Goal: Find specific page/section: Find specific page/section

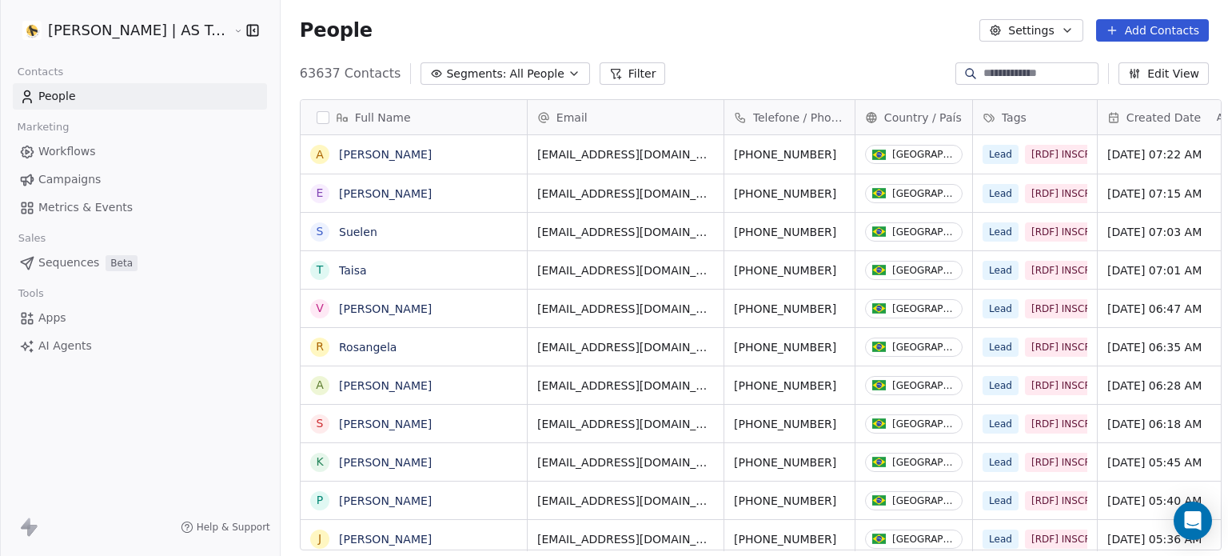
scroll to position [476, 947]
click at [99, 181] on link "Campaigns" at bounding box center [140, 179] width 254 height 26
